Goal: Information Seeking & Learning: Learn about a topic

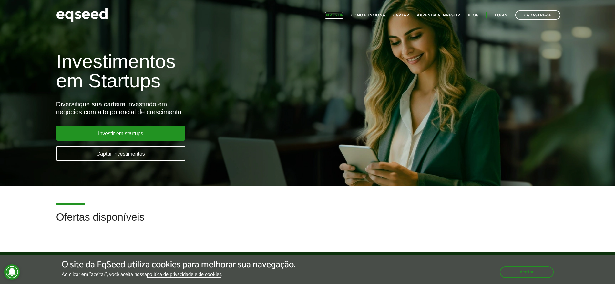
click at [344, 16] on link "Investir" at bounding box center [334, 15] width 19 height 4
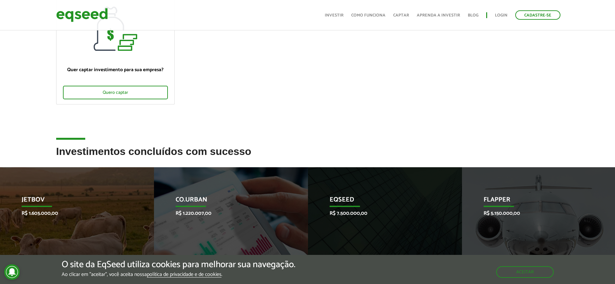
scroll to position [126, 0]
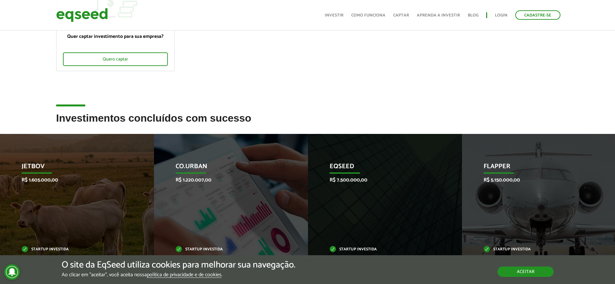
click at [524, 270] on button "Aceitar" at bounding box center [526, 271] width 56 height 10
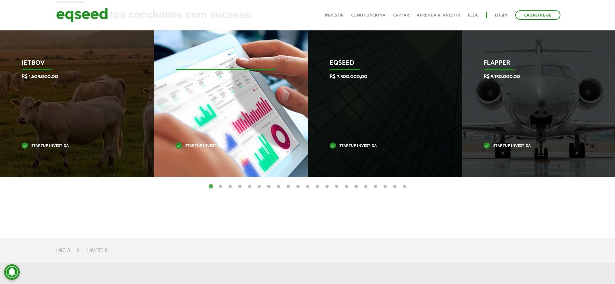
scroll to position [0, 0]
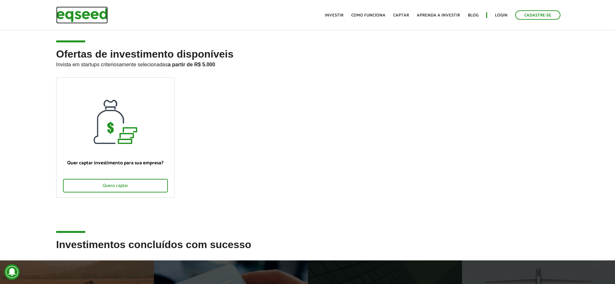
click at [86, 14] on img at bounding box center [82, 14] width 52 height 17
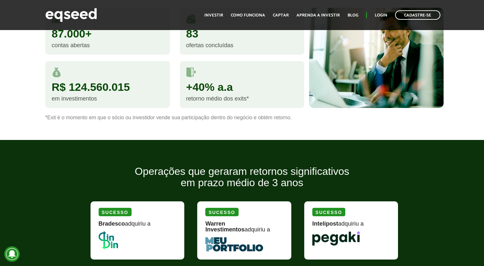
scroll to position [577, 0]
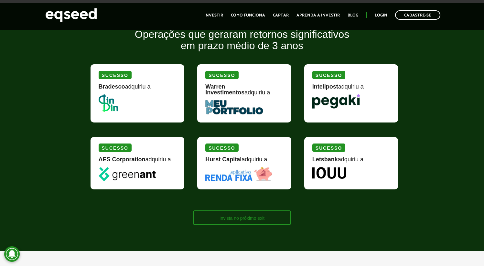
click at [235, 215] on link "Invista no próximo exit" at bounding box center [242, 217] width 98 height 15
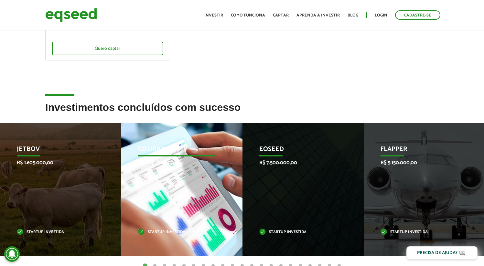
scroll to position [170, 0]
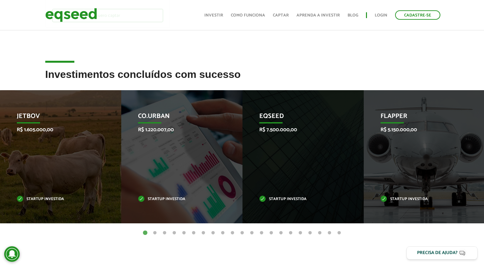
click at [156, 233] on button "2" at bounding box center [154, 233] width 6 height 6
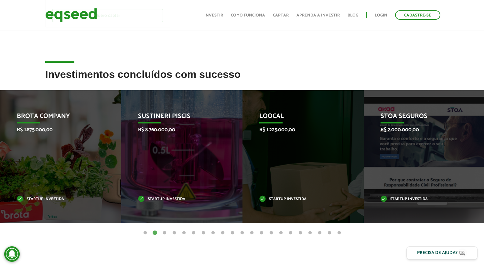
click at [164, 232] on button "3" at bounding box center [164, 233] width 6 height 6
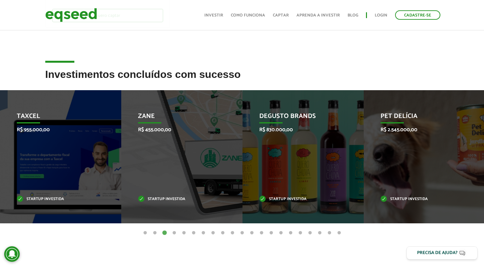
click at [176, 233] on button "4" at bounding box center [174, 233] width 6 height 6
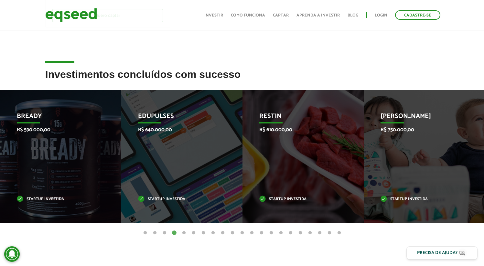
click at [182, 233] on button "5" at bounding box center [184, 233] width 6 height 6
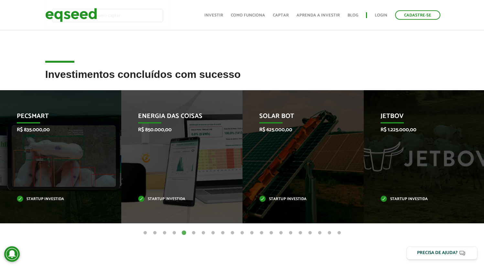
click at [193, 231] on button "6" at bounding box center [193, 233] width 6 height 6
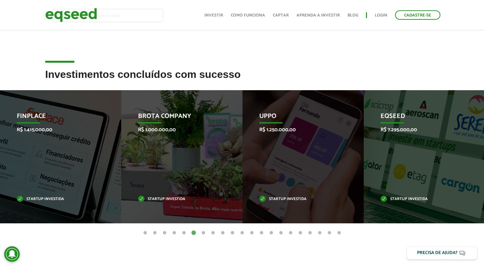
click at [201, 232] on button "7" at bounding box center [203, 233] width 6 height 6
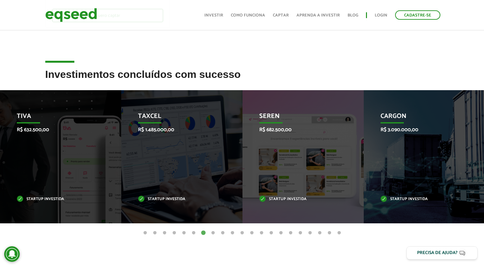
click at [211, 234] on button "8" at bounding box center [213, 233] width 6 height 6
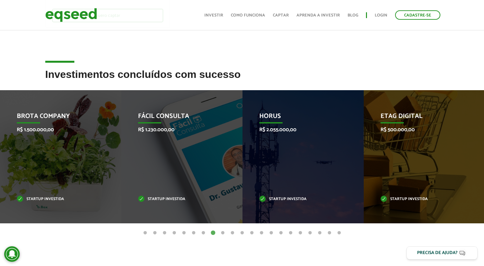
click at [222, 234] on button "9" at bounding box center [222, 233] width 6 height 6
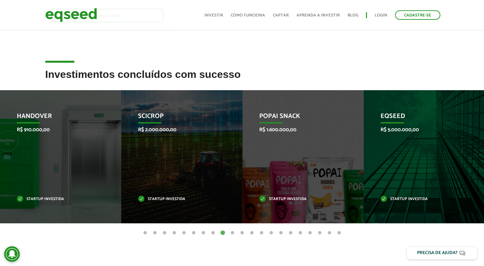
click at [242, 235] on button "11" at bounding box center [242, 233] width 6 height 6
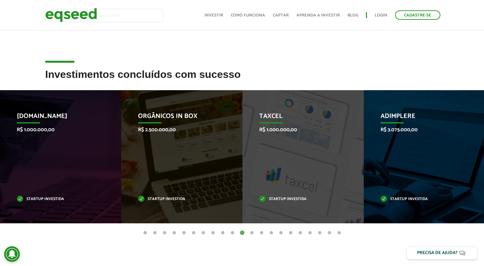
click at [254, 233] on button "12" at bounding box center [251, 233] width 6 height 6
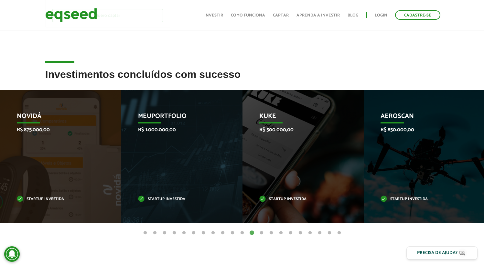
click at [263, 232] on button "13" at bounding box center [261, 233] width 6 height 6
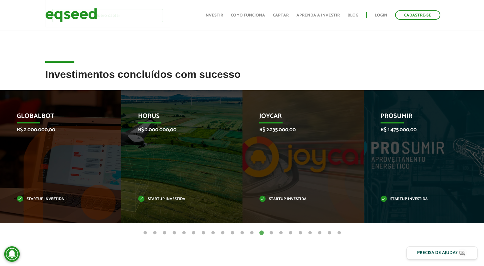
click at [270, 231] on button "14" at bounding box center [271, 233] width 6 height 6
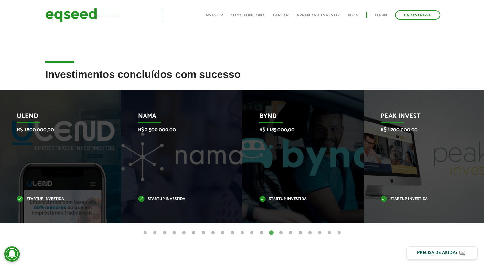
click at [281, 233] on button "15" at bounding box center [280, 233] width 6 height 6
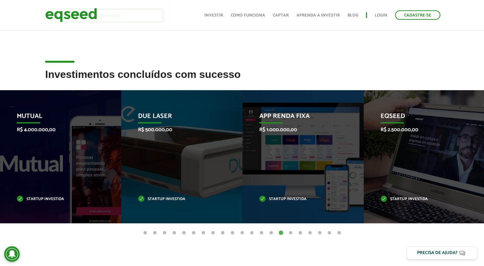
click at [288, 232] on button "16" at bounding box center [290, 233] width 6 height 6
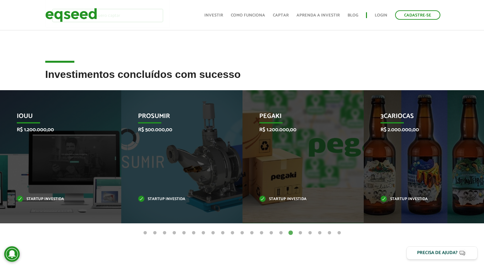
click at [299, 230] on button "17" at bounding box center [300, 233] width 6 height 6
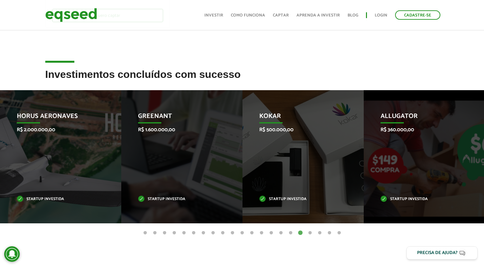
click at [309, 230] on button "18" at bounding box center [310, 233] width 6 height 6
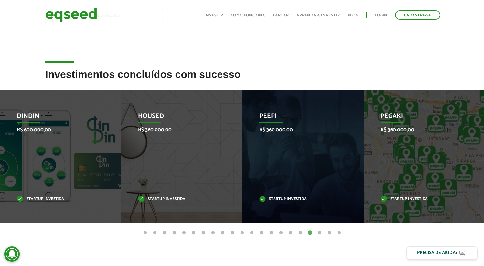
click at [322, 232] on button "19" at bounding box center [319, 233] width 6 height 6
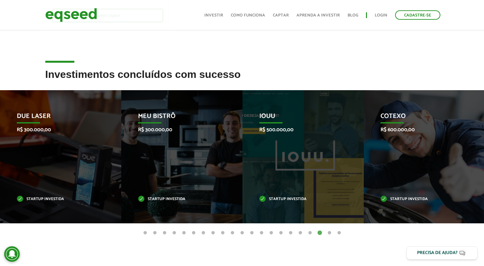
click at [329, 233] on button "20" at bounding box center [329, 233] width 6 height 6
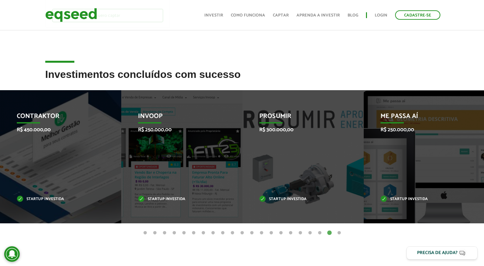
click at [338, 231] on button "21" at bounding box center [339, 233] width 6 height 6
